Goal: Information Seeking & Learning: Learn about a topic

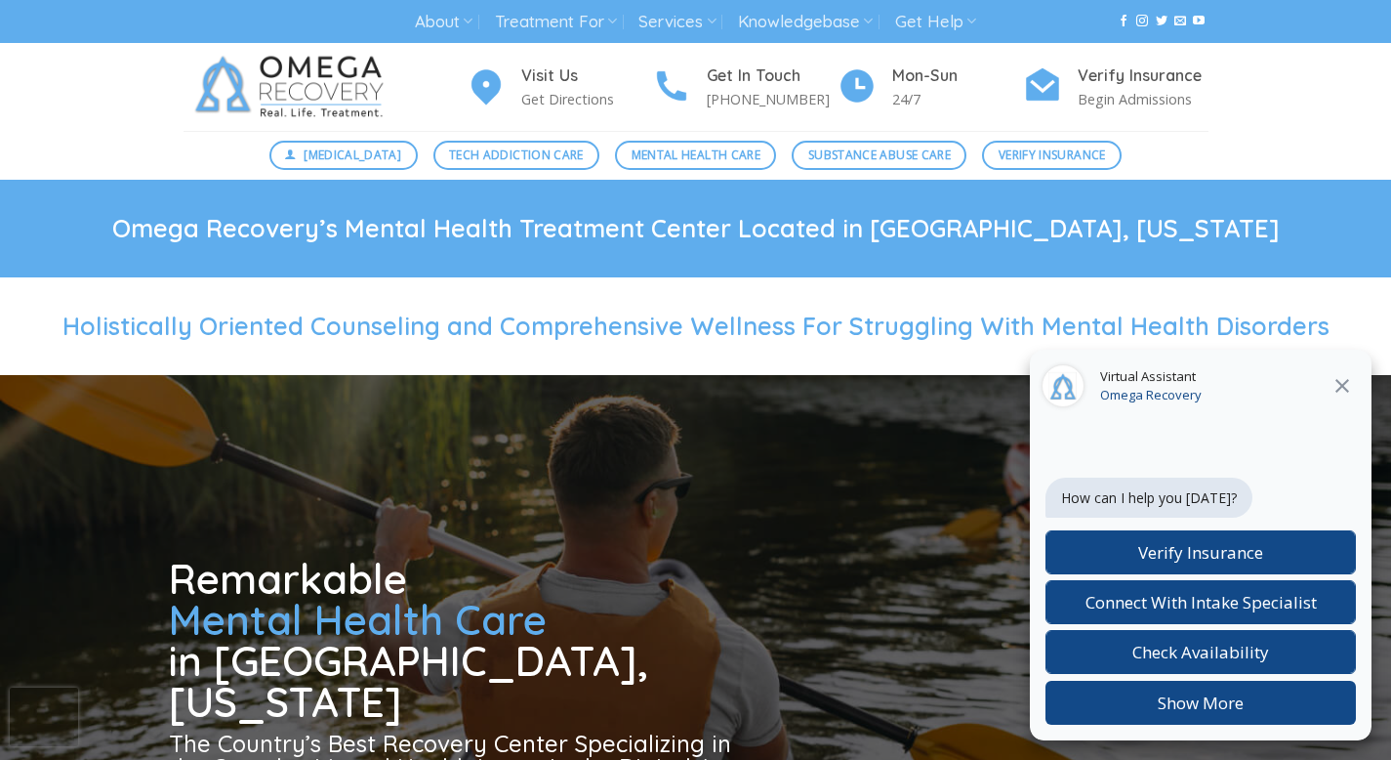
click at [1341, 386] on icon "Close" at bounding box center [1343, 386] width 14 height 14
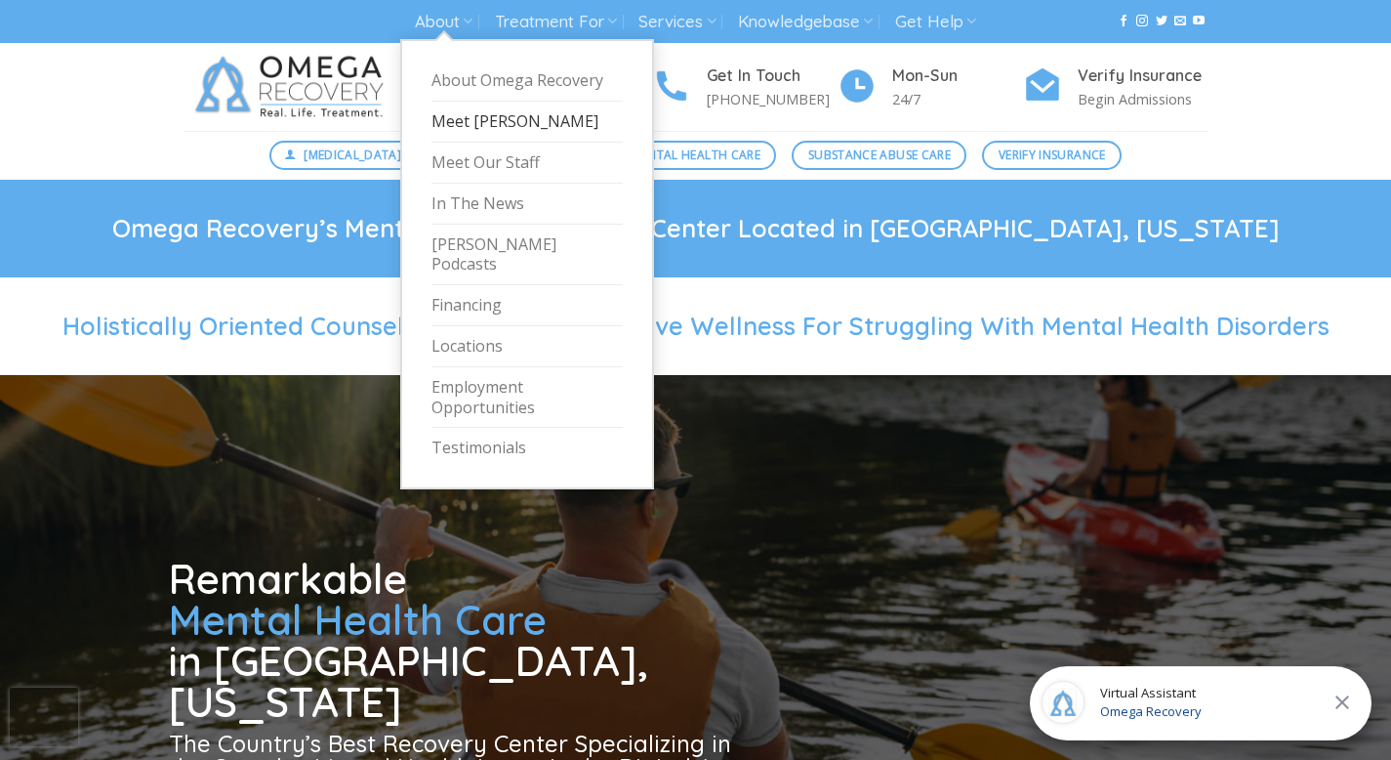
click at [467, 117] on link "Meet [PERSON_NAME]" at bounding box center [527, 122] width 191 height 41
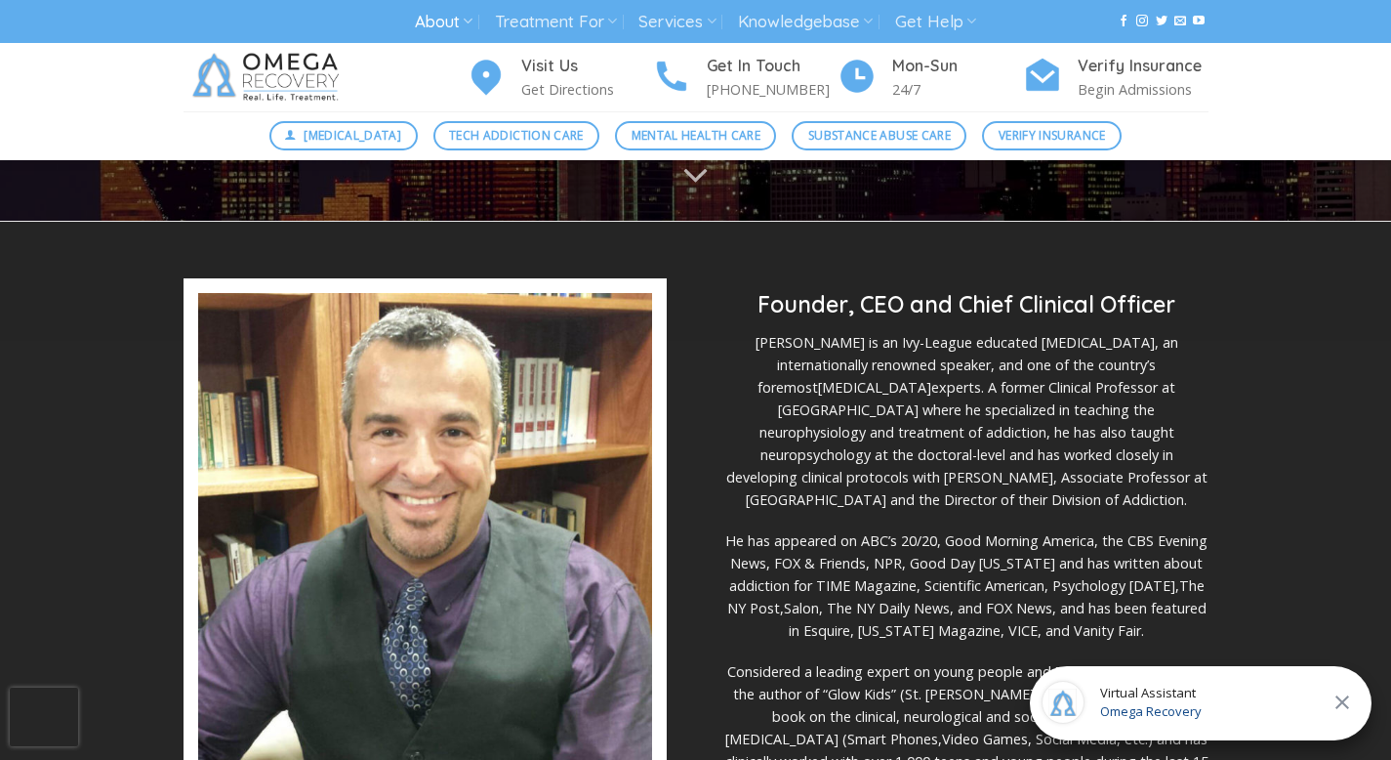
scroll to position [411, 0]
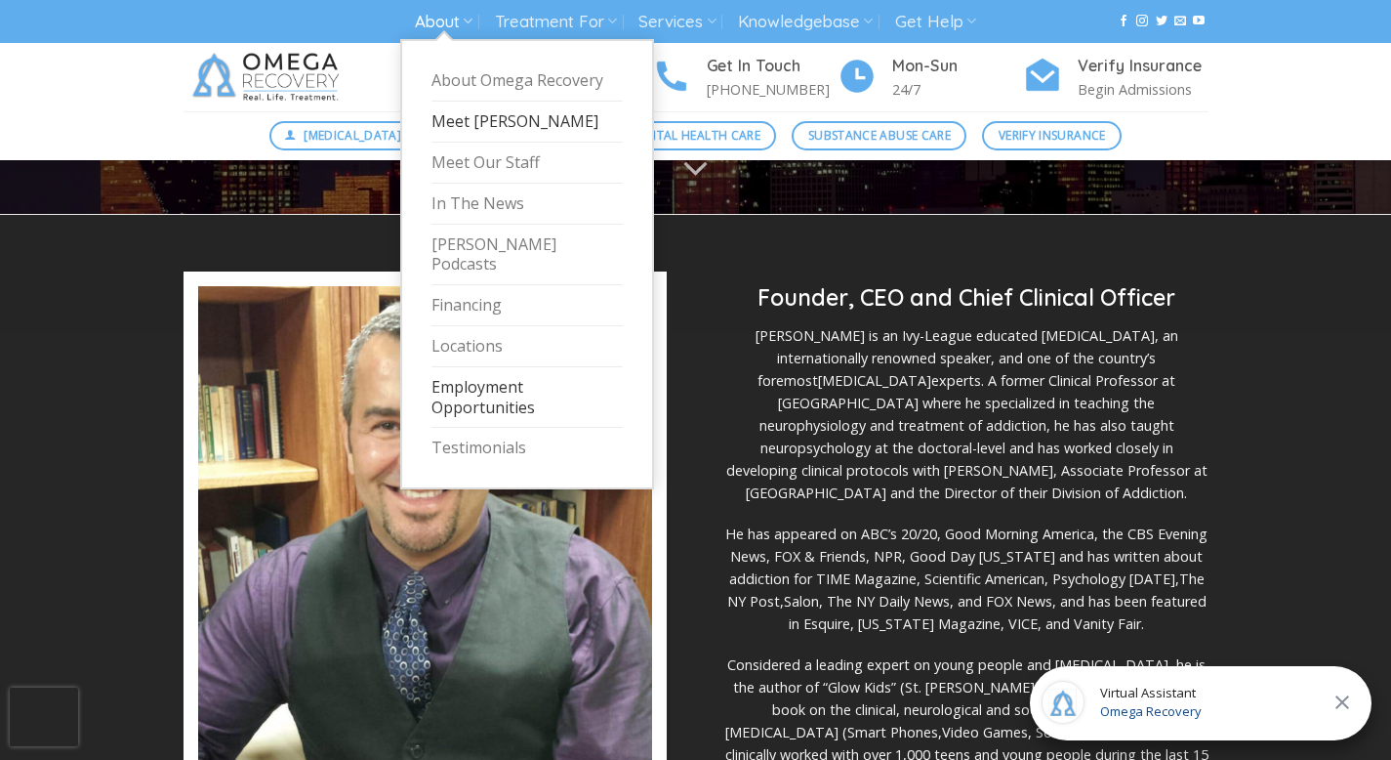
click at [473, 377] on link "Employment Opportunities" at bounding box center [527, 398] width 191 height 62
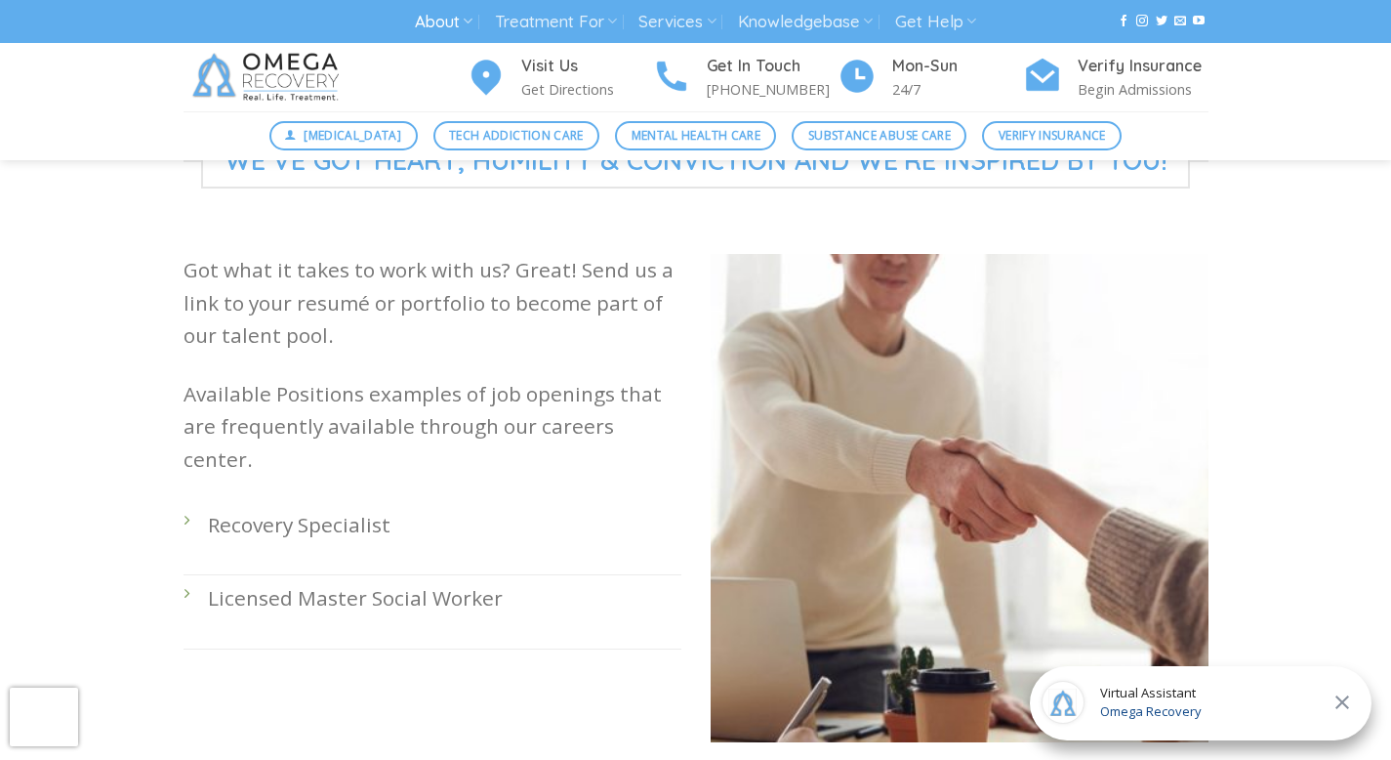
scroll to position [700, 0]
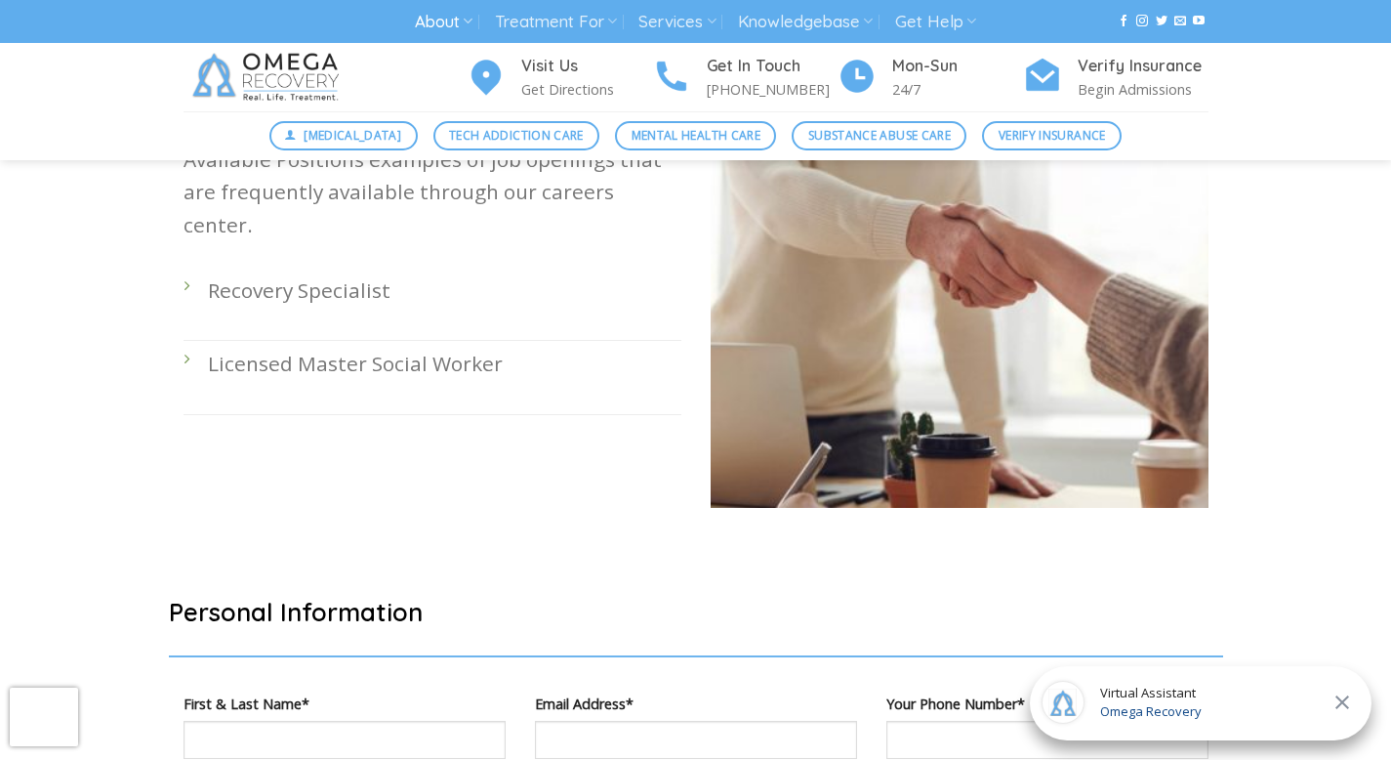
click at [213, 348] on p "Licensed Master Social Worker" at bounding box center [445, 364] width 474 height 32
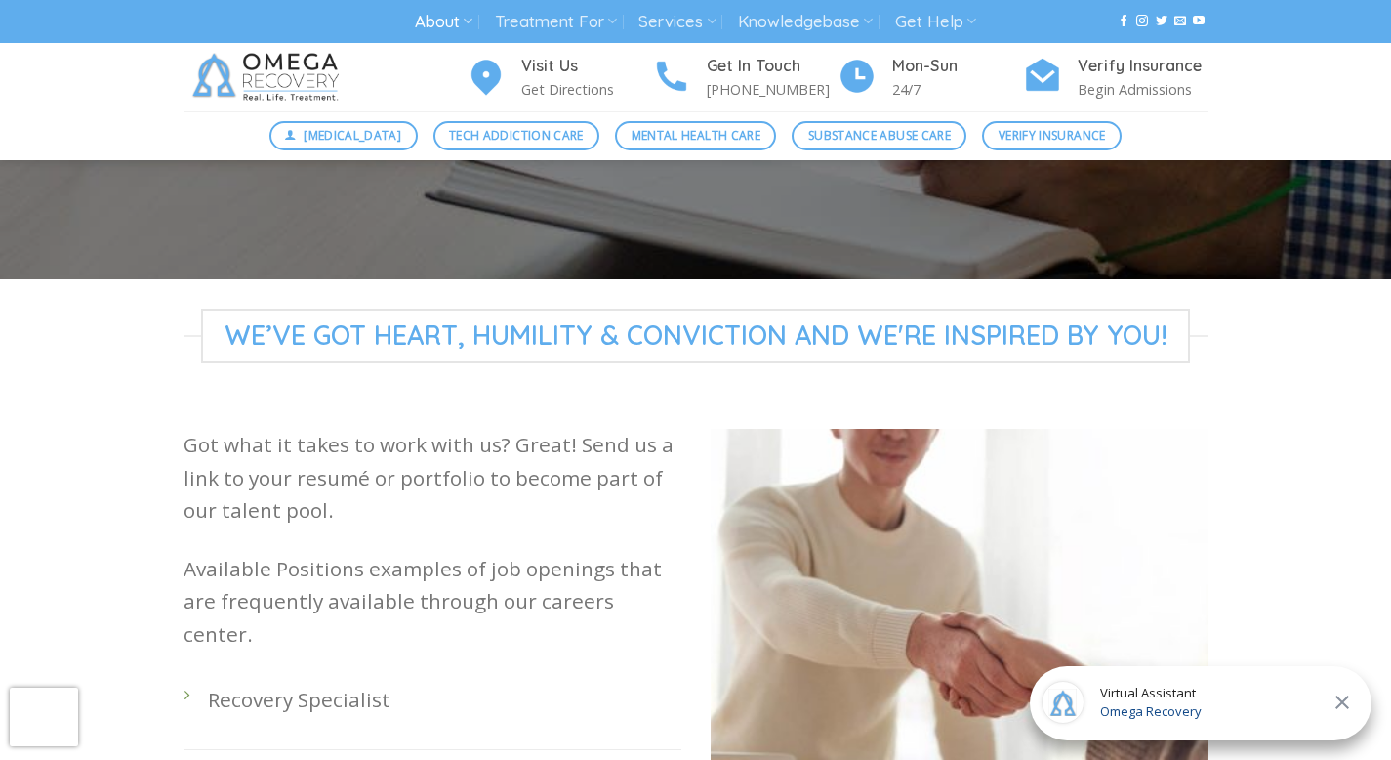
scroll to position [0, 0]
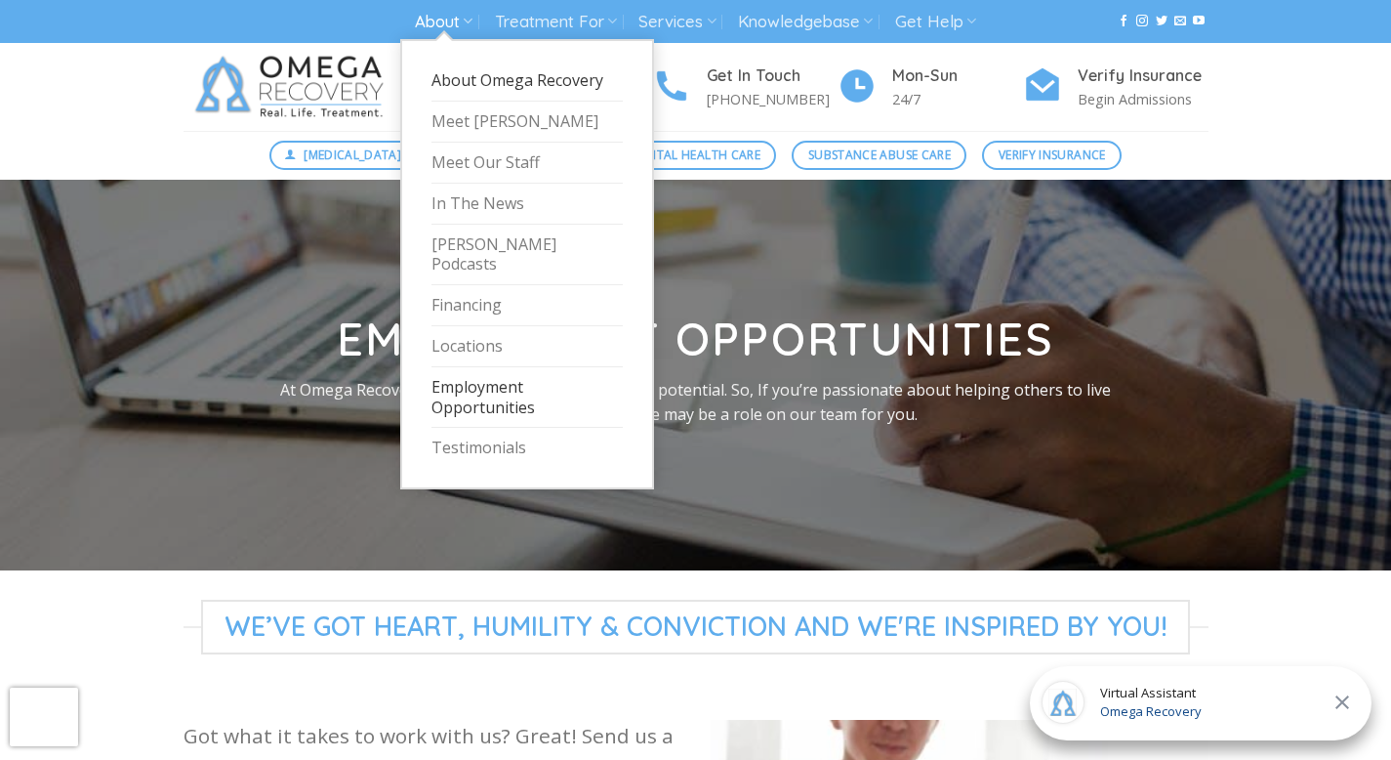
click at [456, 78] on link "About Omega Recovery" at bounding box center [527, 81] width 191 height 41
